Goal: Task Accomplishment & Management: Complete application form

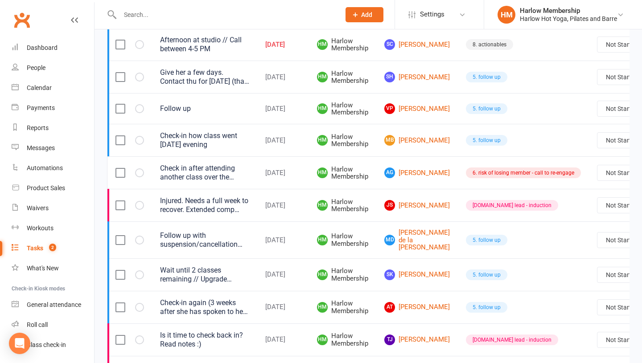
scroll to position [183, 0]
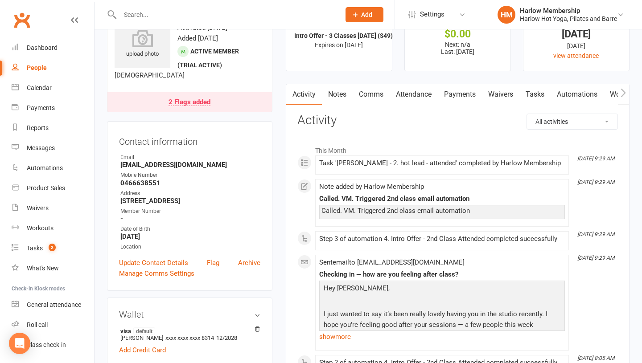
scroll to position [144, 0]
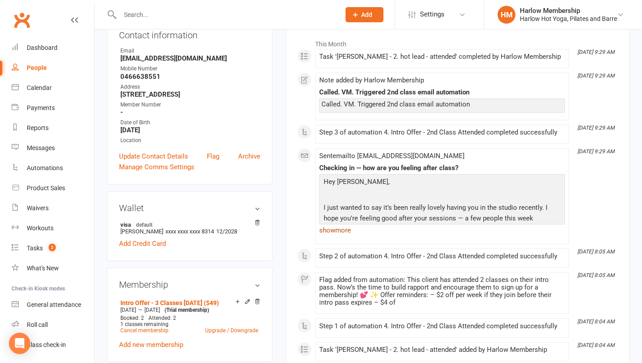
click at [327, 231] on link "show more" at bounding box center [442, 230] width 246 height 12
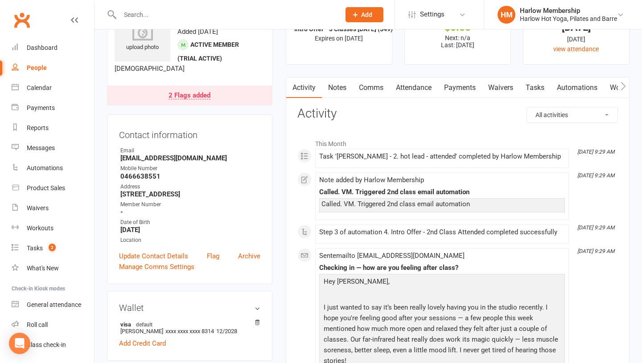
scroll to position [0, 0]
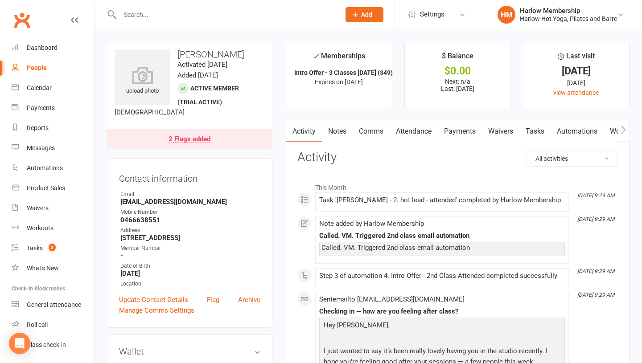
click at [336, 131] on link "Notes" at bounding box center [337, 131] width 31 height 21
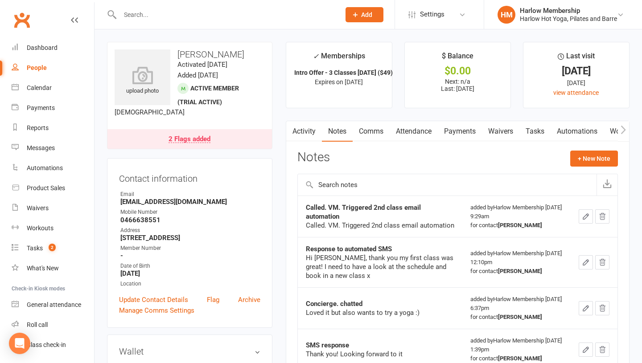
click at [540, 133] on link "Tasks" at bounding box center [534, 131] width 31 height 21
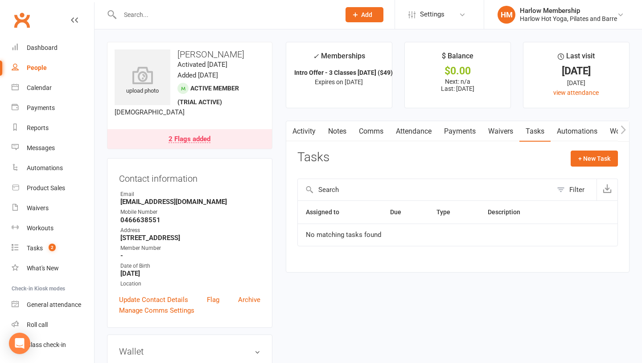
click at [596, 173] on div "Tasks + New Task Filter Assigned to Due Type Description No matching tasks found" at bounding box center [457, 205] width 321 height 108
click at [592, 161] on button "+ New Task" at bounding box center [594, 159] width 47 height 16
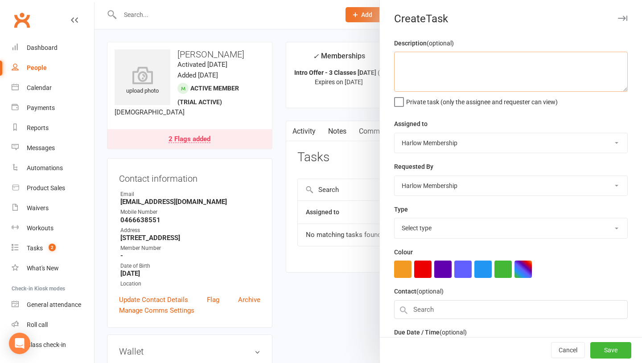
click at [411, 77] on textarea at bounding box center [511, 72] width 234 height 40
click at [466, 57] on textarea "Call / SMS in afternoon if no response" at bounding box center [511, 72] width 234 height 40
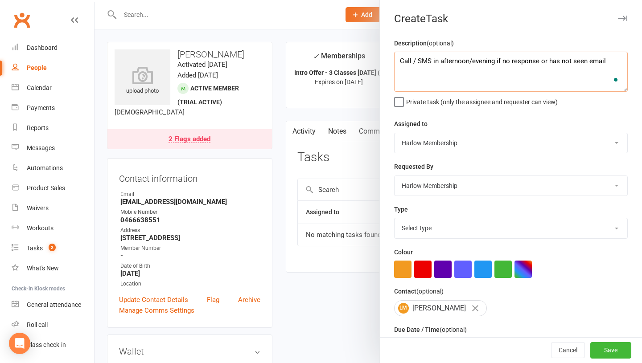
scroll to position [60, 0]
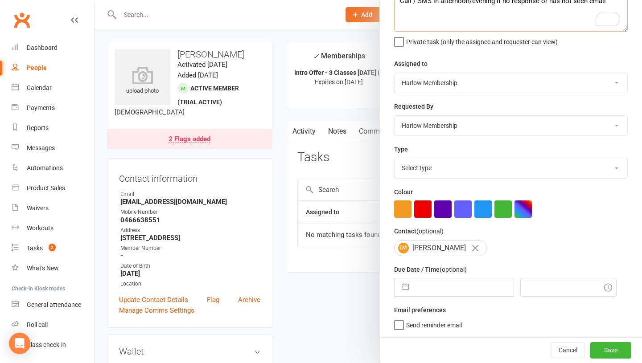
type textarea "Call / SMS in afternoon/evening if no response or has not seen email"
click at [439, 165] on select "Select type 1.new lead - induction 1. won membership 2. hot lead - attended 3. …" at bounding box center [511, 168] width 233 height 20
select select "27606"
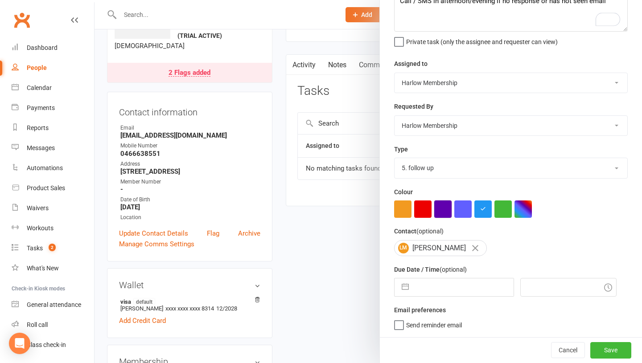
scroll to position [85, 0]
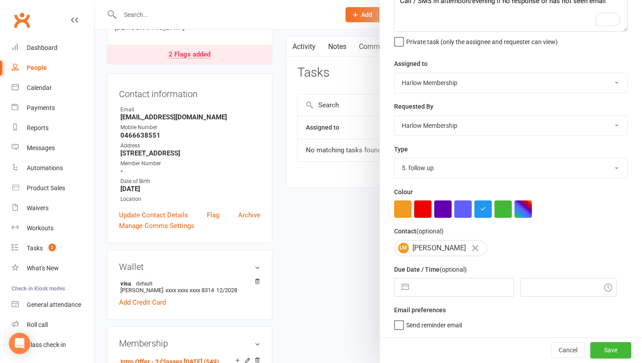
click at [428, 288] on input "text" at bounding box center [463, 288] width 100 height 18
select select "8"
select select "2025"
select select "9"
select select "2025"
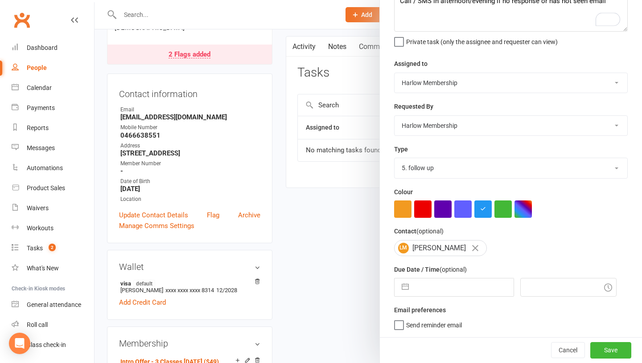
select select "10"
select select "2025"
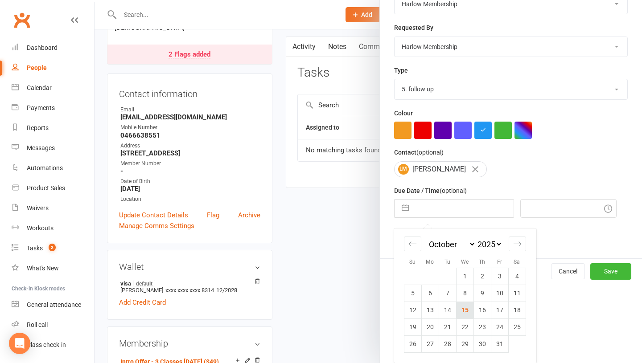
click at [465, 309] on td "15" at bounding box center [464, 310] width 17 height 17
type input "15 Oct 2025"
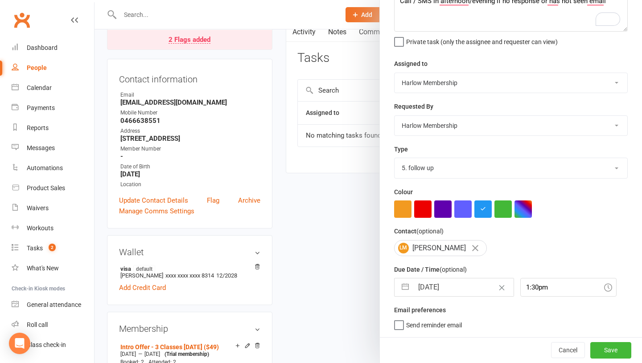
scroll to position [108, 0]
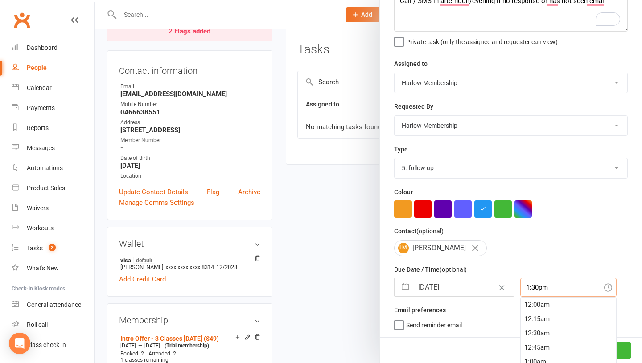
click at [520, 284] on div "1:30pm 12:00am 12:15am 12:30am 12:45am 1:00am 1:15am 1:30am 1:45am 2:00am 2:15a…" at bounding box center [568, 287] width 96 height 19
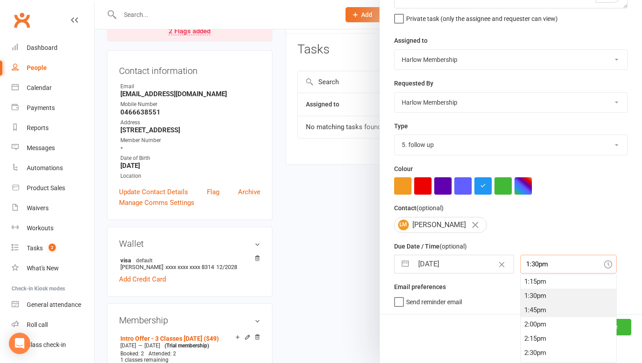
scroll to position [917, 0]
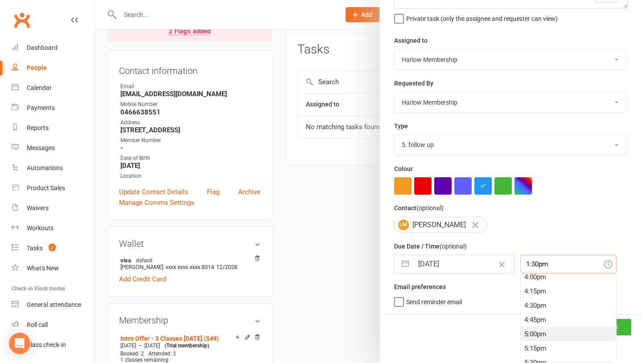
click at [523, 332] on div "5:00pm" at bounding box center [568, 334] width 95 height 14
type input "5:00pm"
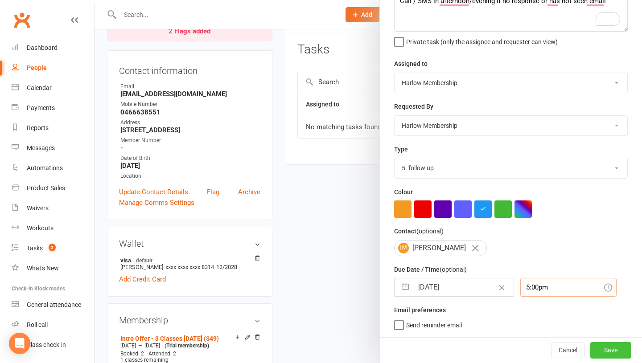
scroll to position [60, 0]
click at [617, 349] on button "Save" at bounding box center [610, 350] width 41 height 16
